Goal: Transaction & Acquisition: Purchase product/service

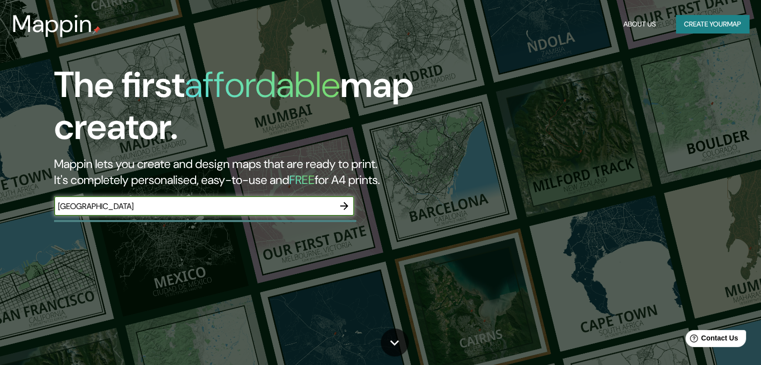
click at [344, 205] on icon "button" at bounding box center [344, 206] width 12 height 12
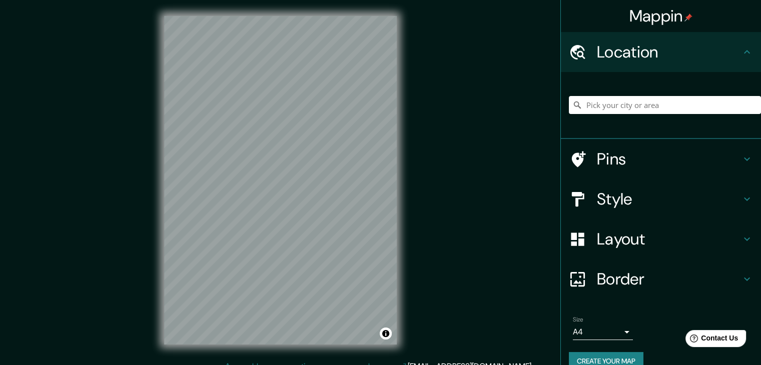
click at [635, 197] on h4 "Style" at bounding box center [669, 199] width 144 height 20
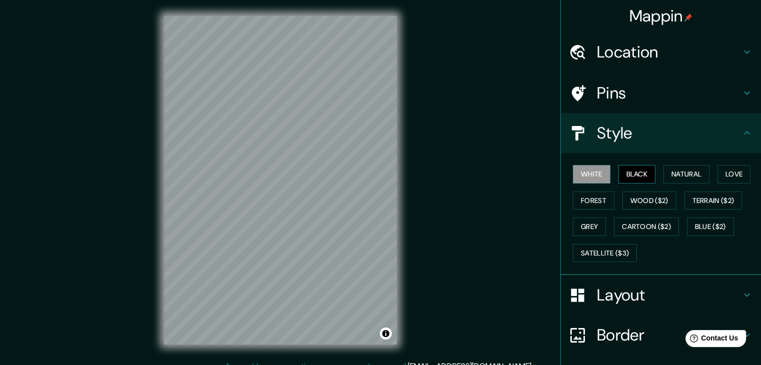
click at [622, 178] on button "Black" at bounding box center [637, 174] width 38 height 19
click at [633, 175] on button "Black" at bounding box center [637, 174] width 38 height 19
click at [654, 291] on h4 "Layout" at bounding box center [669, 295] width 144 height 20
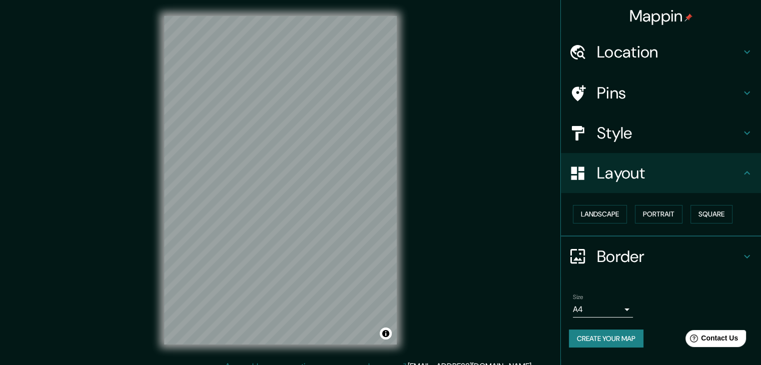
click at [653, 270] on div "Border" at bounding box center [661, 257] width 200 height 40
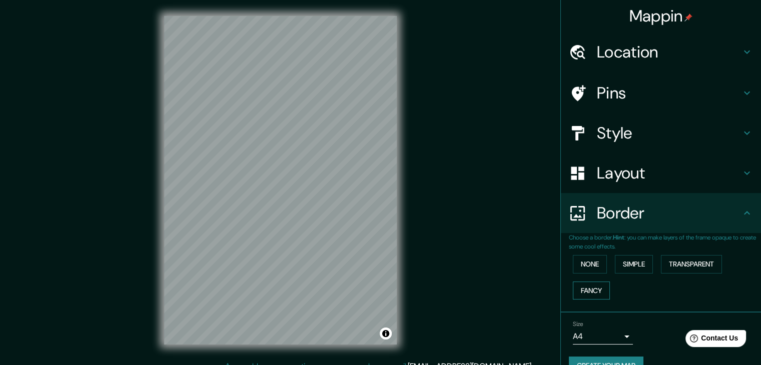
click at [579, 289] on button "Fancy" at bounding box center [591, 291] width 37 height 19
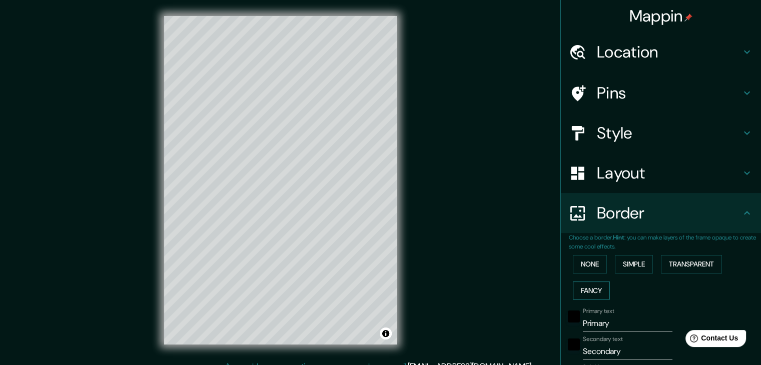
click at [579, 289] on button "Fancy" at bounding box center [591, 291] width 37 height 19
type input "37"
type input "19"
click at [595, 261] on button "None" at bounding box center [590, 264] width 34 height 19
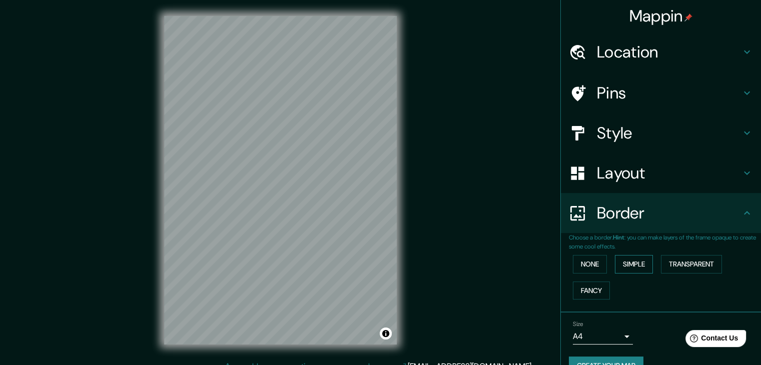
click at [639, 257] on button "Simple" at bounding box center [634, 264] width 38 height 19
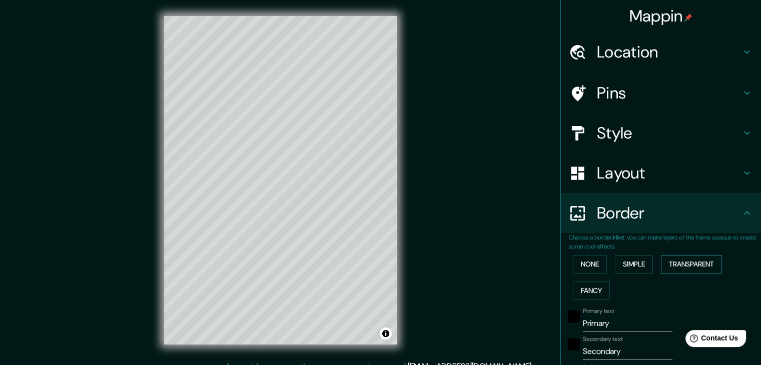
click at [675, 259] on button "Transparent" at bounding box center [691, 264] width 61 height 19
click at [574, 291] on button "Fancy" at bounding box center [591, 291] width 37 height 19
click at [580, 268] on button "None" at bounding box center [590, 264] width 34 height 19
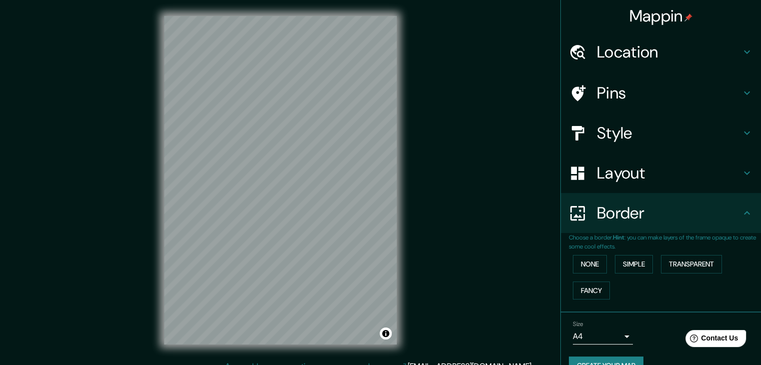
click at [658, 168] on h4 "Layout" at bounding box center [669, 173] width 144 height 20
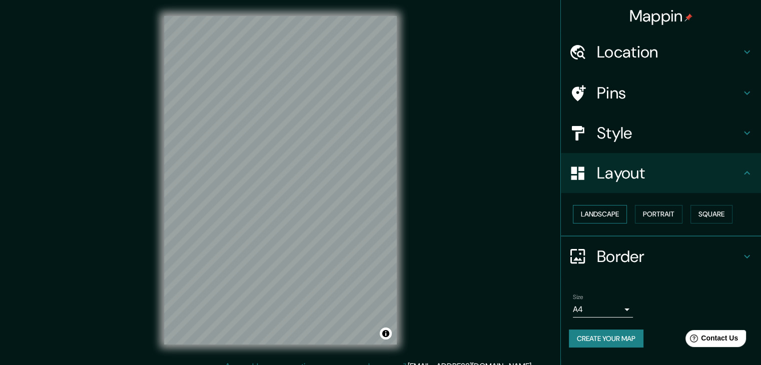
click at [599, 217] on button "Landscape" at bounding box center [600, 214] width 54 height 19
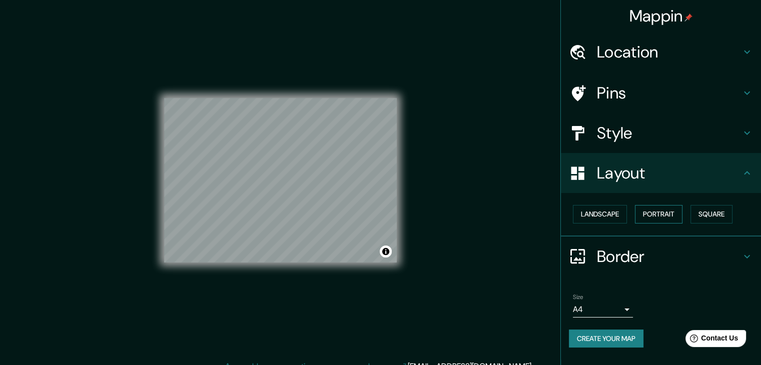
click at [651, 210] on button "Portrait" at bounding box center [659, 214] width 48 height 19
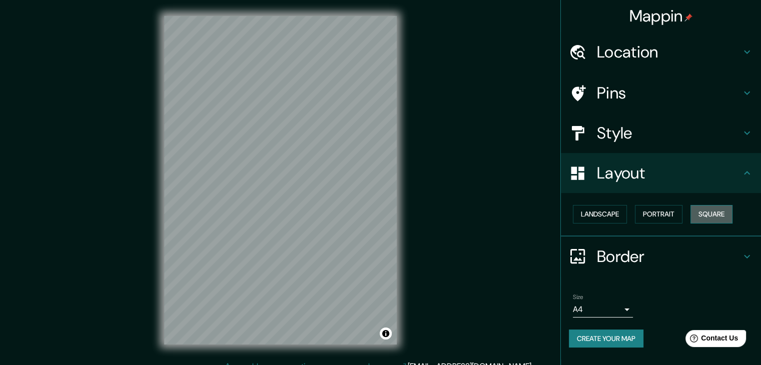
click at [722, 210] on button "Square" at bounding box center [711, 214] width 42 height 19
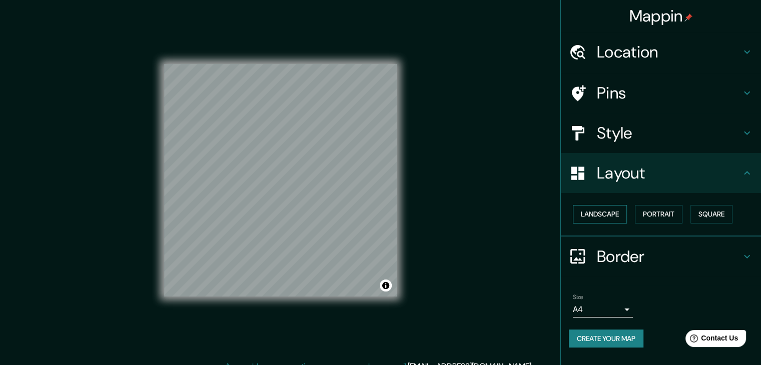
click at [609, 212] on button "Landscape" at bounding box center [600, 214] width 54 height 19
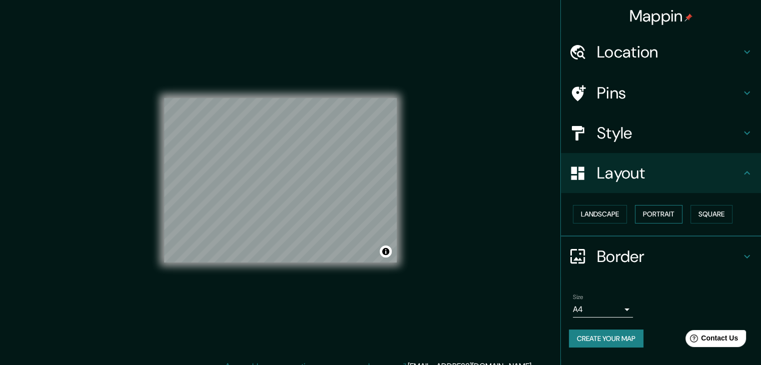
click at [663, 215] on button "Portrait" at bounding box center [659, 214] width 48 height 19
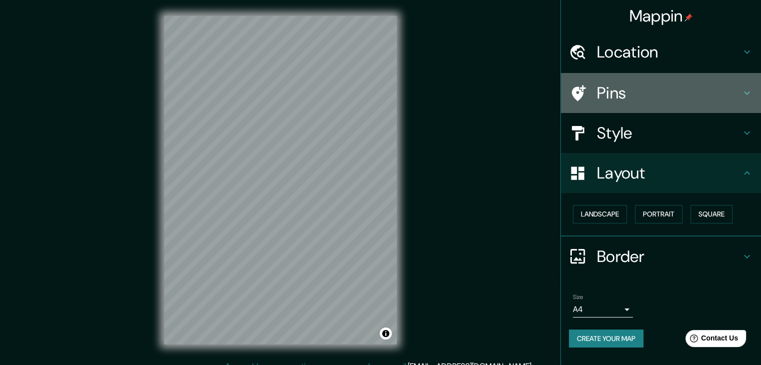
click at [713, 93] on h4 "Pins" at bounding box center [669, 93] width 144 height 20
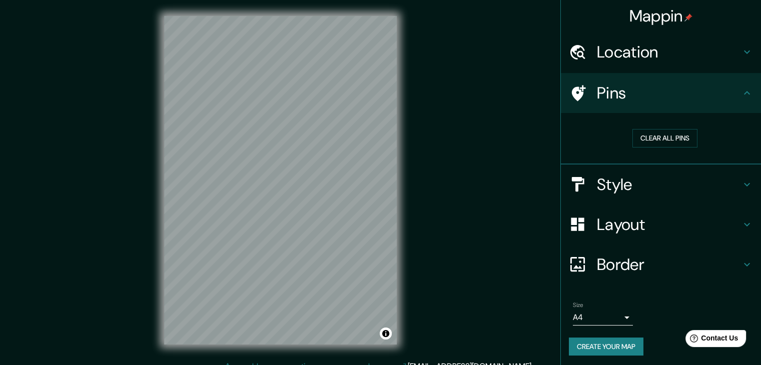
click at [713, 93] on h4 "Pins" at bounding box center [669, 93] width 144 height 20
click at [741, 94] on icon at bounding box center [747, 93] width 12 height 12
click at [744, 51] on icon at bounding box center [747, 53] width 6 height 4
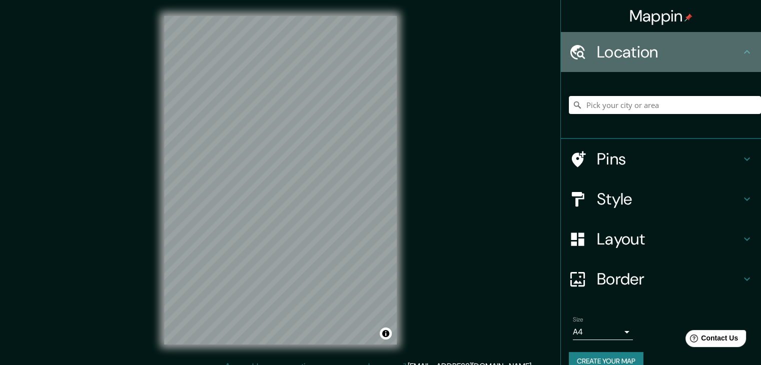
click at [741, 51] on icon at bounding box center [747, 52] width 12 height 12
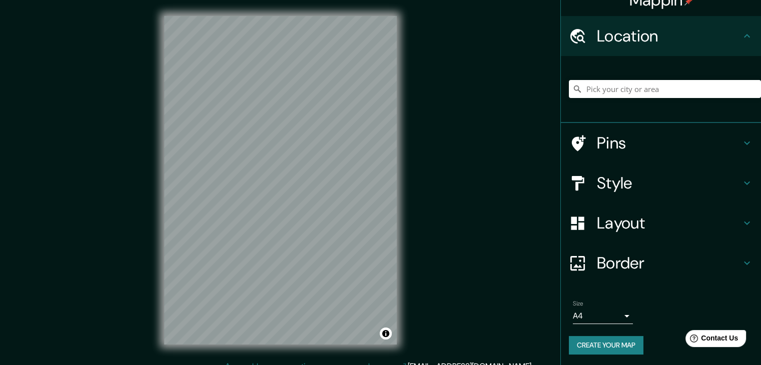
scroll to position [17, 0]
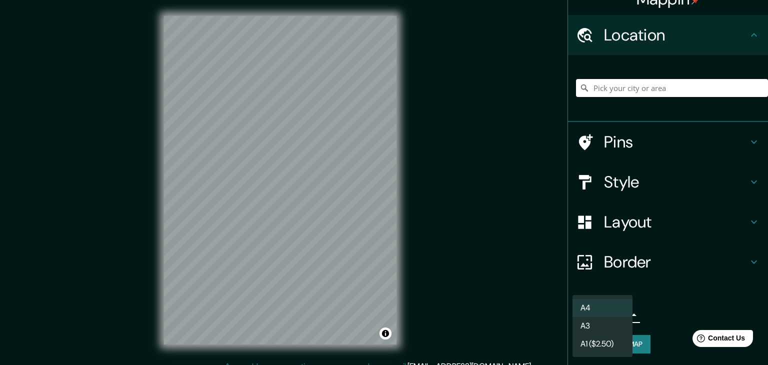
click at [609, 317] on body "Mappin Location Pins Style Layout Border Choose a border. Hint : you can make l…" at bounding box center [384, 182] width 768 height 365
click at [605, 334] on li "A3" at bounding box center [603, 326] width 60 height 18
type input "a4"
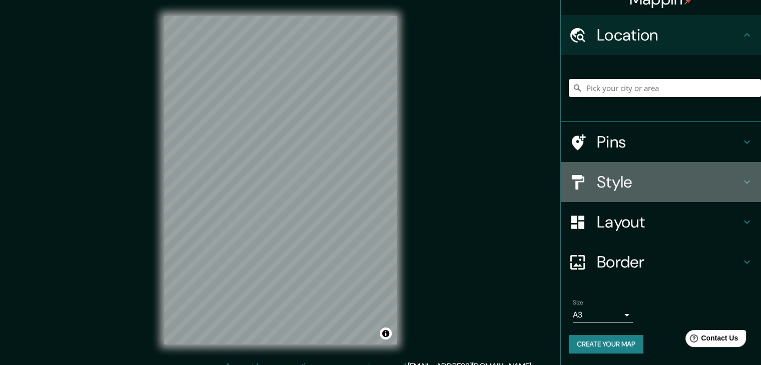
click at [678, 181] on h4 "Style" at bounding box center [669, 182] width 144 height 20
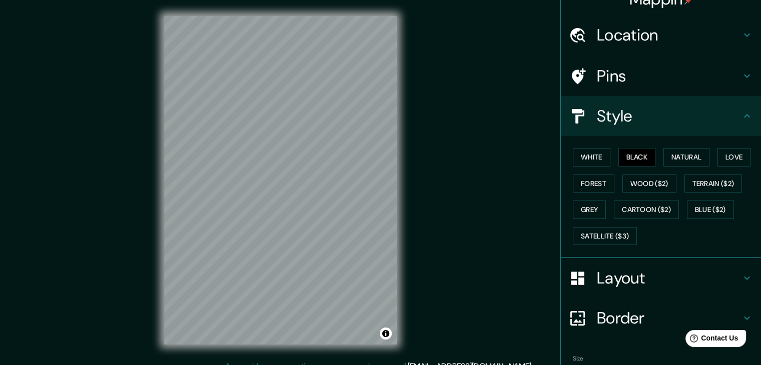
click at [486, 148] on div "Mappin Location Pins Style White Black Natural Love Forest Wood ($2) Terrain ($…" at bounding box center [380, 188] width 761 height 377
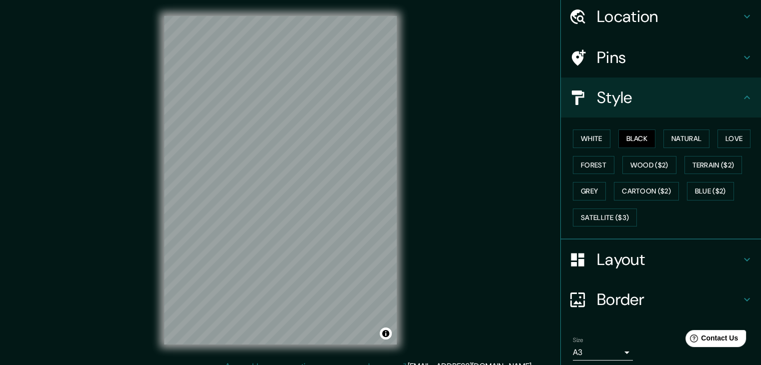
scroll to position [72, 0]
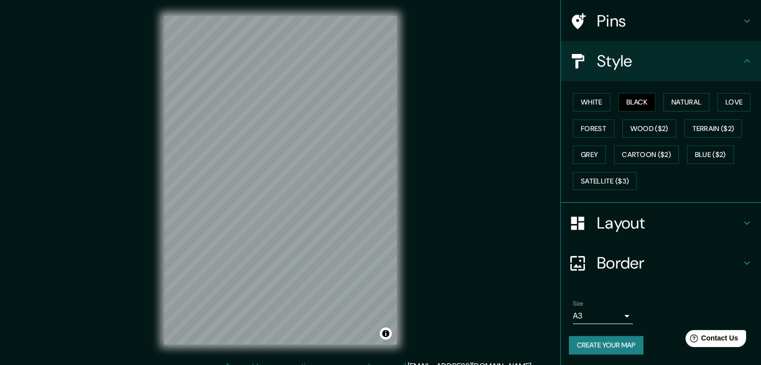
click at [614, 338] on button "Create your map" at bounding box center [606, 345] width 75 height 19
click at [600, 345] on button "Create your map" at bounding box center [606, 345] width 75 height 19
click at [519, 288] on div "Mappin Location Pins Style White Black Natural Love Forest Wood ($2) Terrain ($…" at bounding box center [380, 188] width 761 height 377
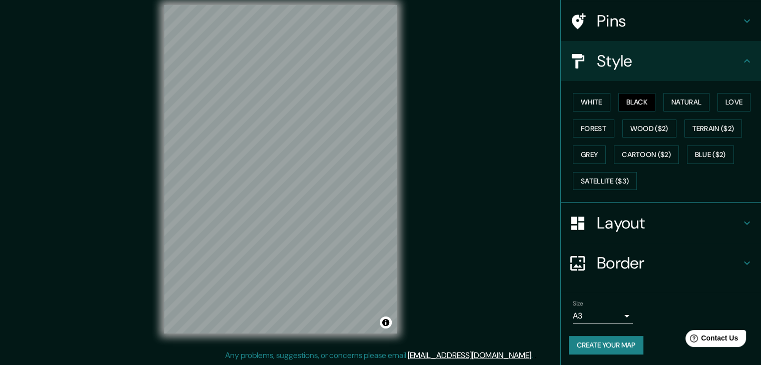
scroll to position [12, 0]
click at [601, 343] on button "Create your map" at bounding box center [606, 345] width 75 height 19
click at [606, 346] on button "Create your map" at bounding box center [606, 345] width 75 height 19
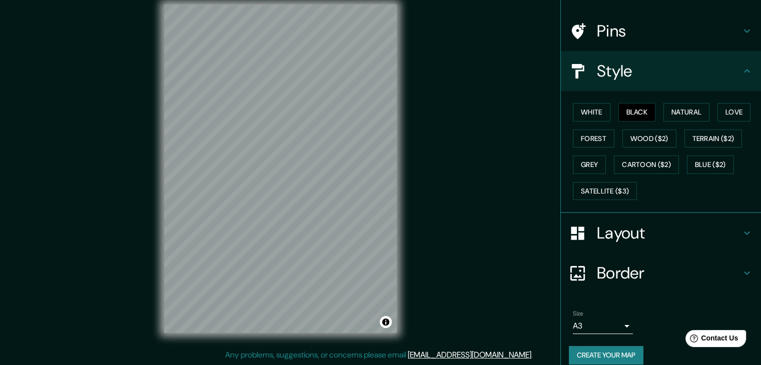
scroll to position [72, 0]
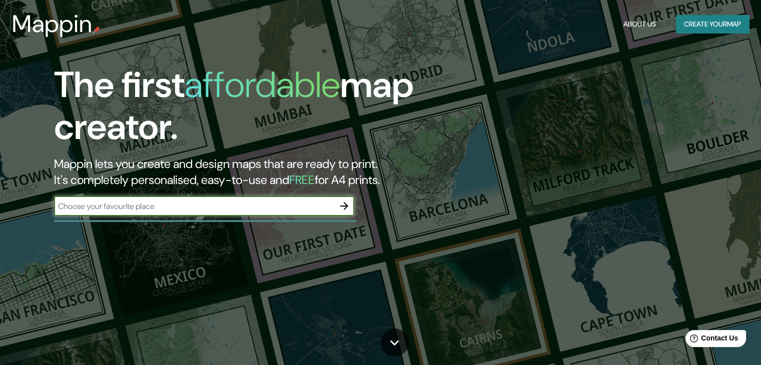
click at [713, 17] on button "Create your map" at bounding box center [712, 24] width 73 height 19
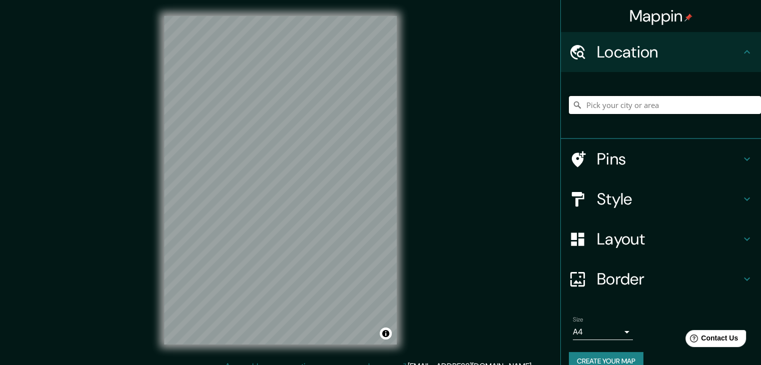
click at [651, 110] on input "Pick your city or area" at bounding box center [665, 105] width 192 height 18
click at [626, 207] on h4 "Style" at bounding box center [669, 199] width 144 height 20
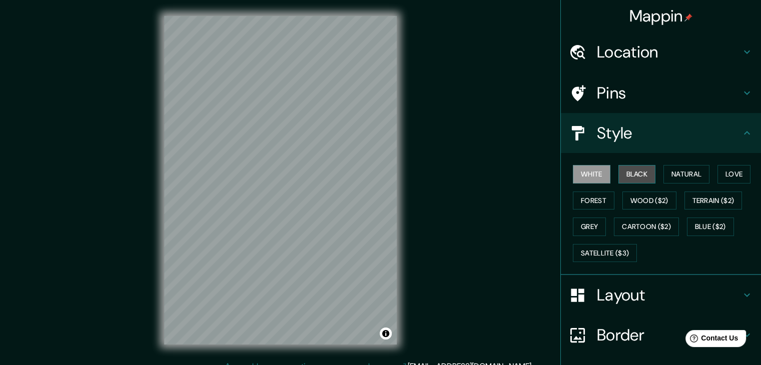
click at [637, 173] on button "Black" at bounding box center [637, 174] width 38 height 19
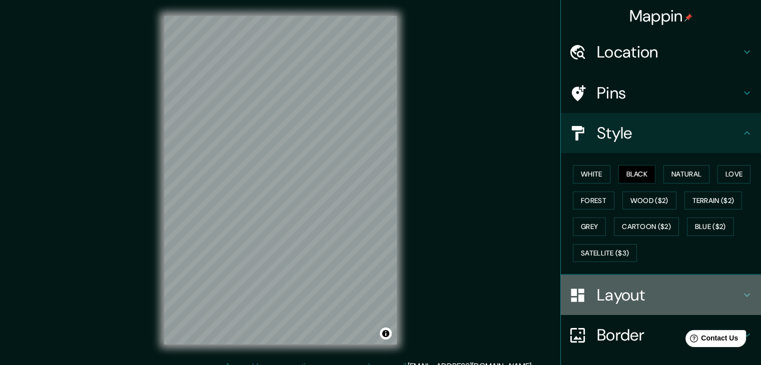
click at [690, 296] on h4 "Layout" at bounding box center [669, 295] width 144 height 20
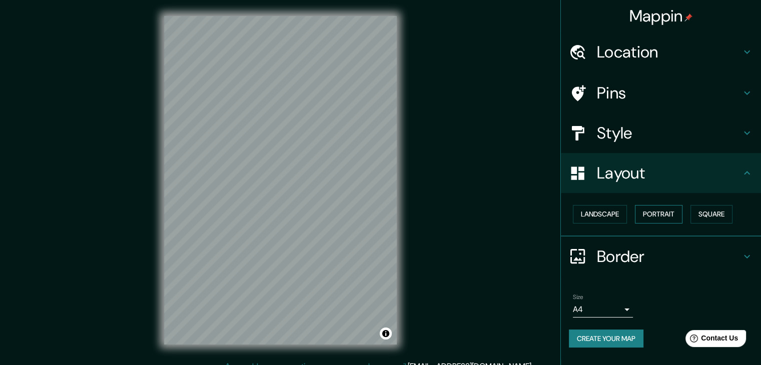
click at [658, 211] on button "Portrait" at bounding box center [659, 214] width 48 height 19
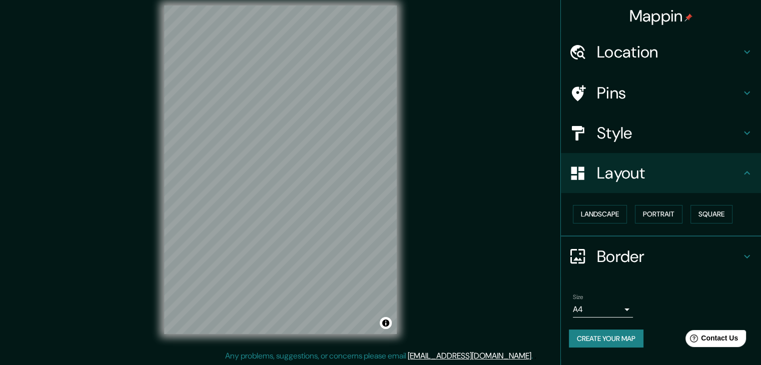
scroll to position [12, 0]
click at [656, 258] on h4 "Border" at bounding box center [669, 257] width 144 height 20
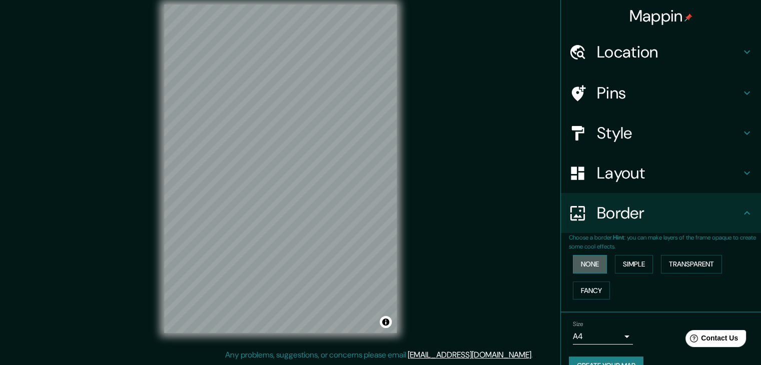
click at [590, 266] on button "None" at bounding box center [590, 264] width 34 height 19
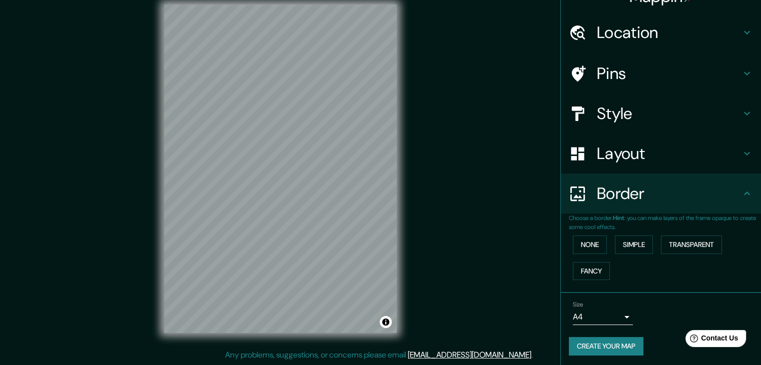
scroll to position [21, 0]
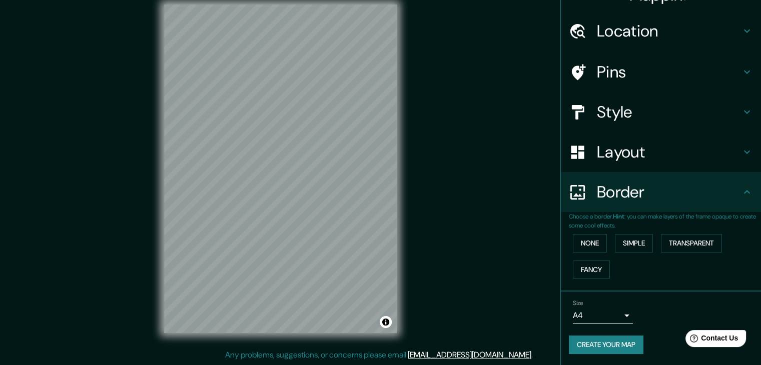
click at [593, 320] on body "Mappin Location Pins Style Layout Border Choose a border. Hint : you can make l…" at bounding box center [380, 170] width 761 height 365
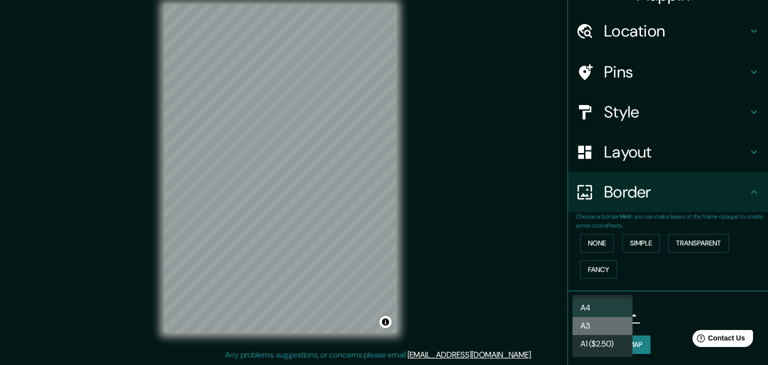
click at [600, 327] on li "A3" at bounding box center [603, 326] width 60 height 18
type input "a4"
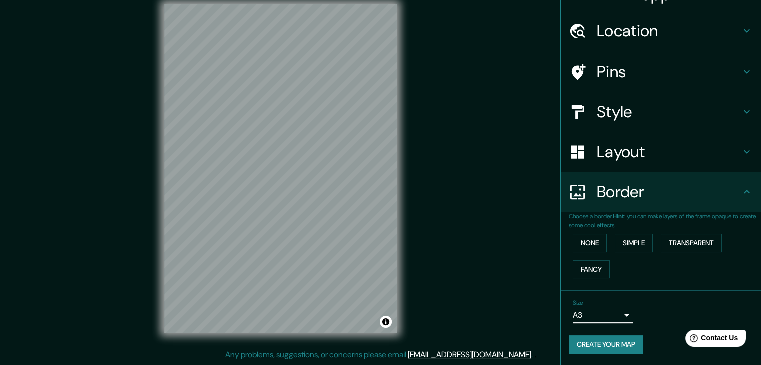
click at [604, 340] on button "Create your map" at bounding box center [606, 345] width 75 height 19
click at [597, 340] on button "Create your map" at bounding box center [606, 345] width 75 height 19
drag, startPoint x: 533, startPoint y: 299, endPoint x: 599, endPoint y: 345, distance: 80.6
click at [599, 345] on div "Create your map" at bounding box center [661, 345] width 184 height 19
click at [600, 336] on button "Create your map" at bounding box center [606, 345] width 75 height 19
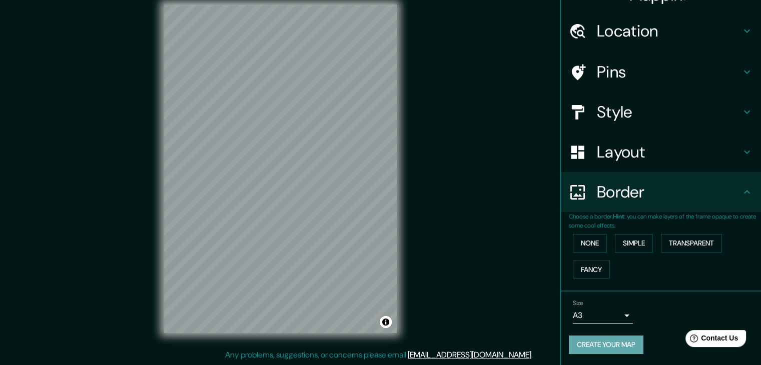
click at [600, 336] on button "Create your map" at bounding box center [606, 345] width 75 height 19
click at [676, 298] on div "Size A3 a4" at bounding box center [661, 312] width 184 height 32
click at [610, 347] on button "Create your map" at bounding box center [606, 345] width 75 height 19
click at [600, 339] on button "Create your map" at bounding box center [606, 345] width 75 height 19
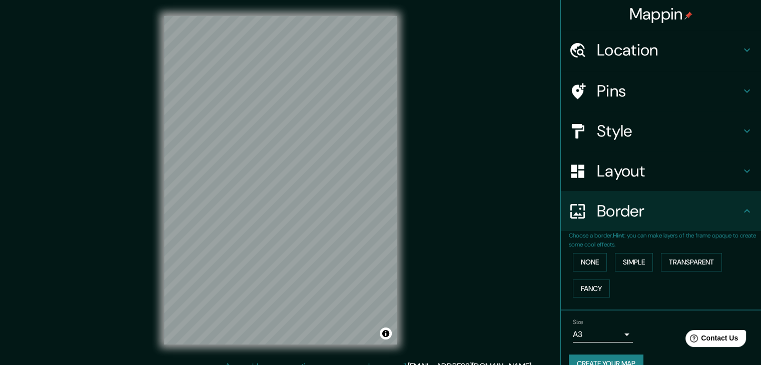
scroll to position [0, 0]
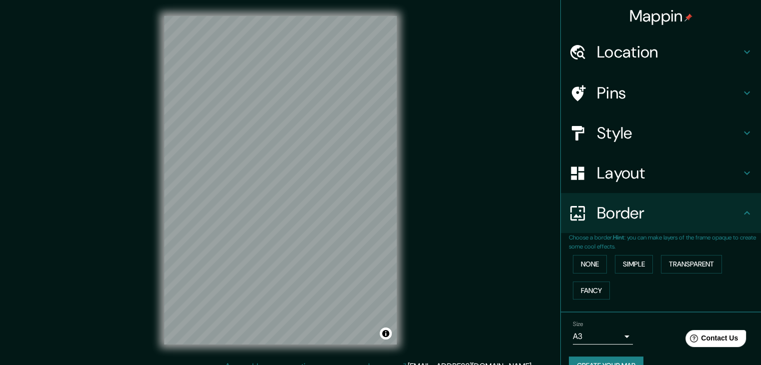
click at [676, 47] on h4 "Location" at bounding box center [669, 52] width 144 height 20
